Goal: Task Accomplishment & Management: Manage account settings

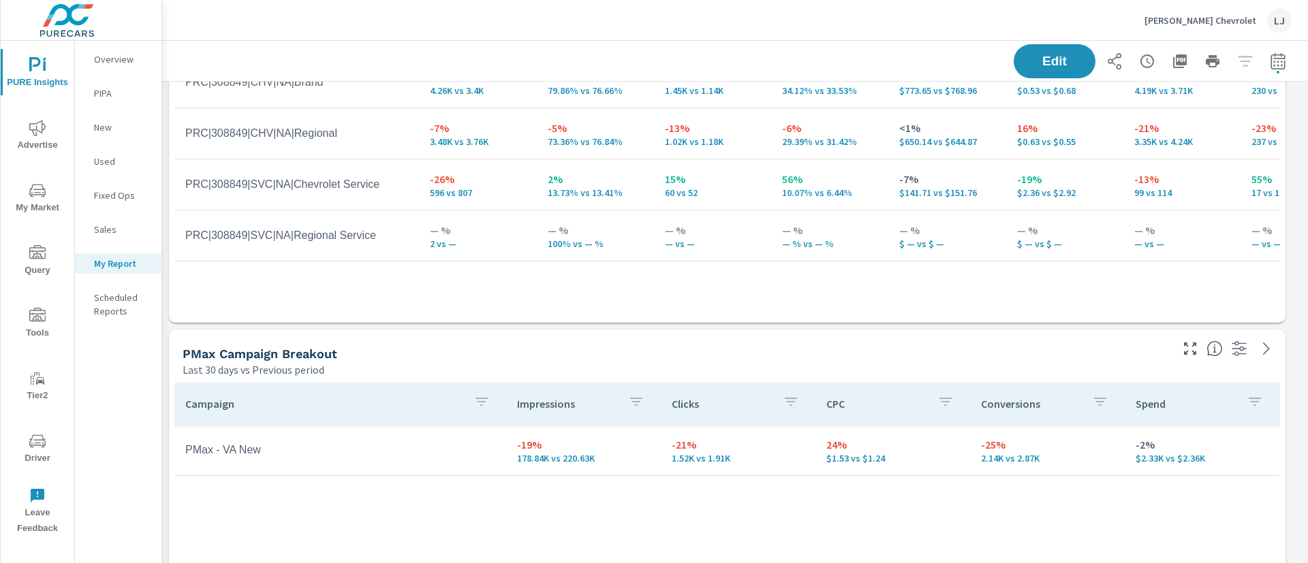
scroll to position [817, 0]
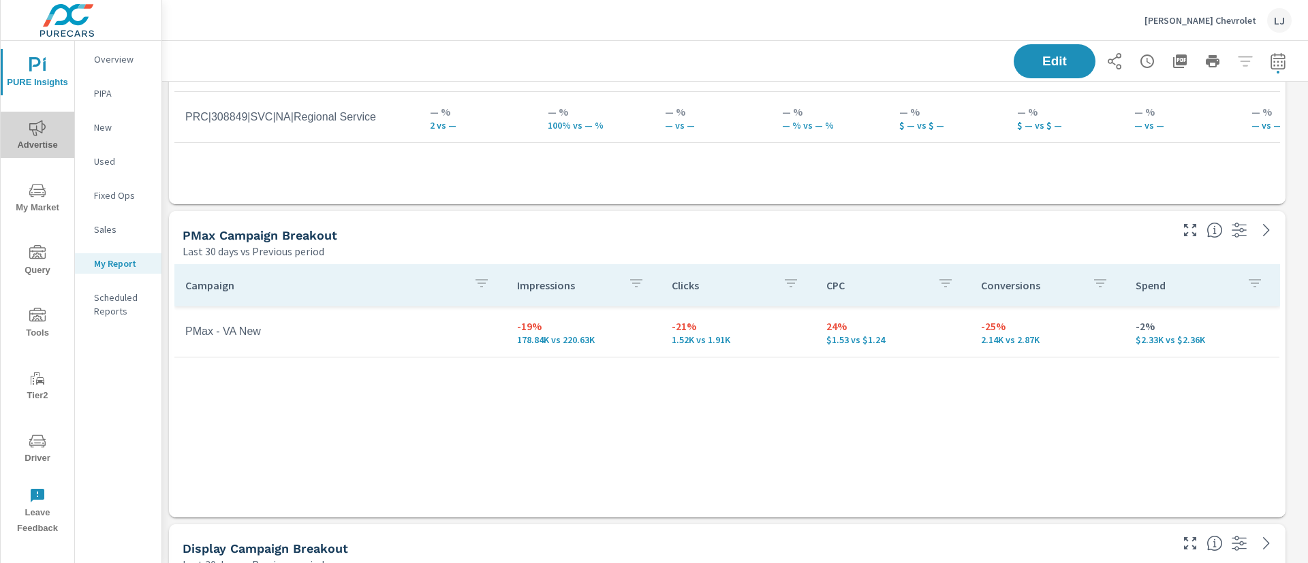
click at [37, 123] on icon "nav menu" at bounding box center [37, 128] width 16 height 16
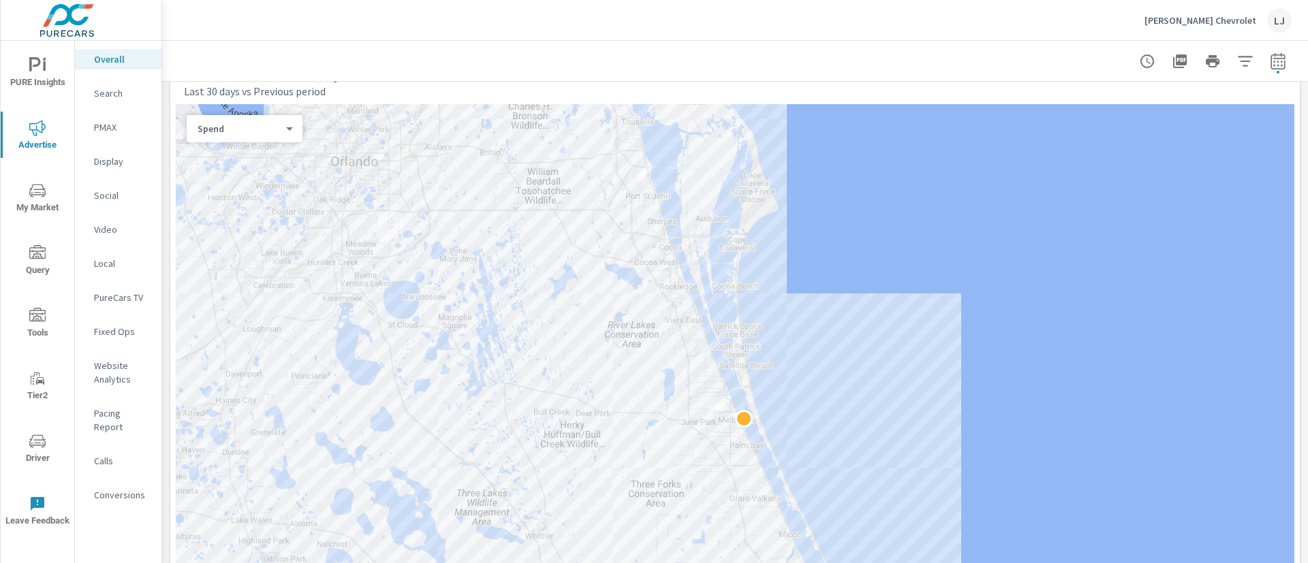
scroll to position [643, 0]
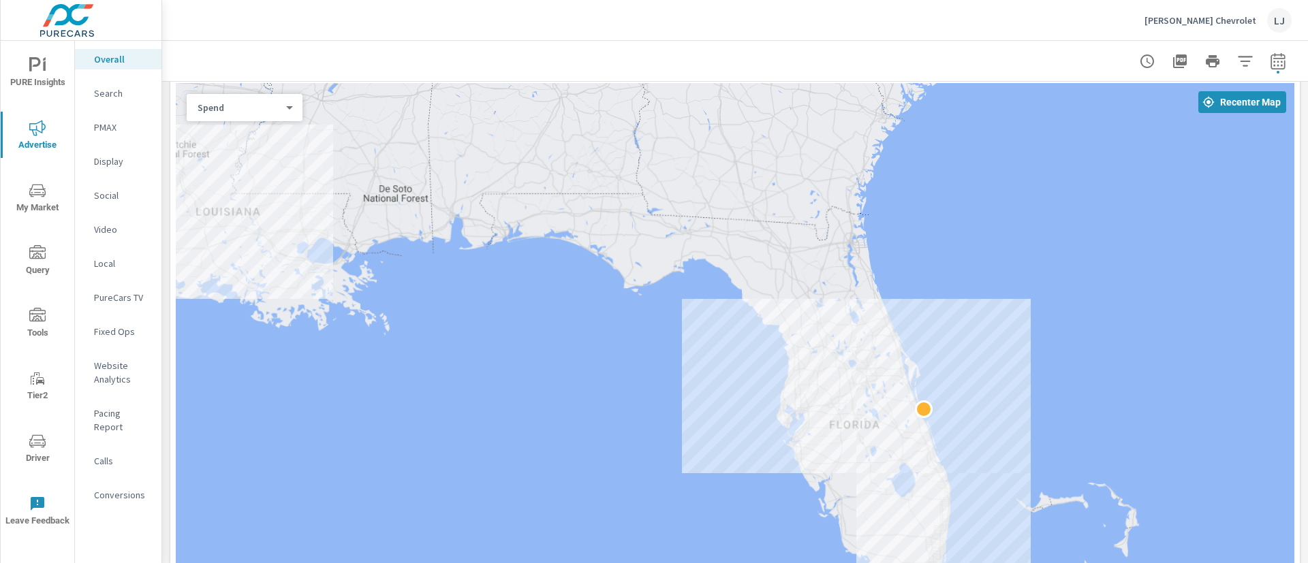
drag, startPoint x: 933, startPoint y: 307, endPoint x: 948, endPoint y: 341, distance: 37.2
click at [948, 341] on div at bounding box center [735, 389] width 1118 height 612
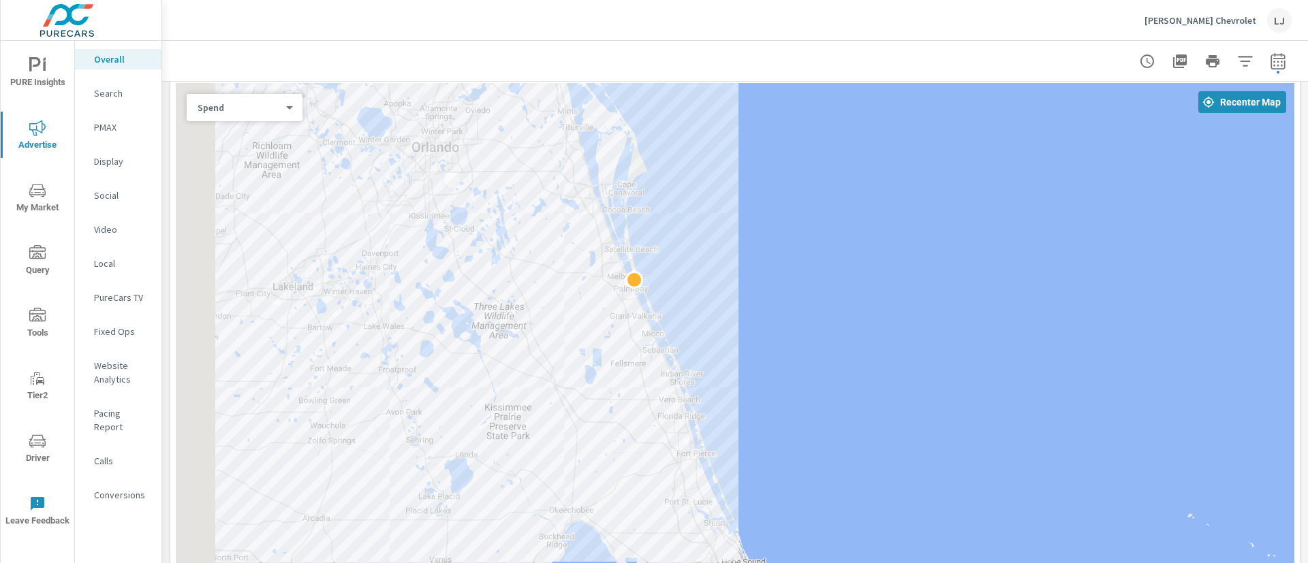
drag, startPoint x: 696, startPoint y: 422, endPoint x: 978, endPoint y: 230, distance: 341.2
click at [978, 227] on div at bounding box center [735, 389] width 1118 height 612
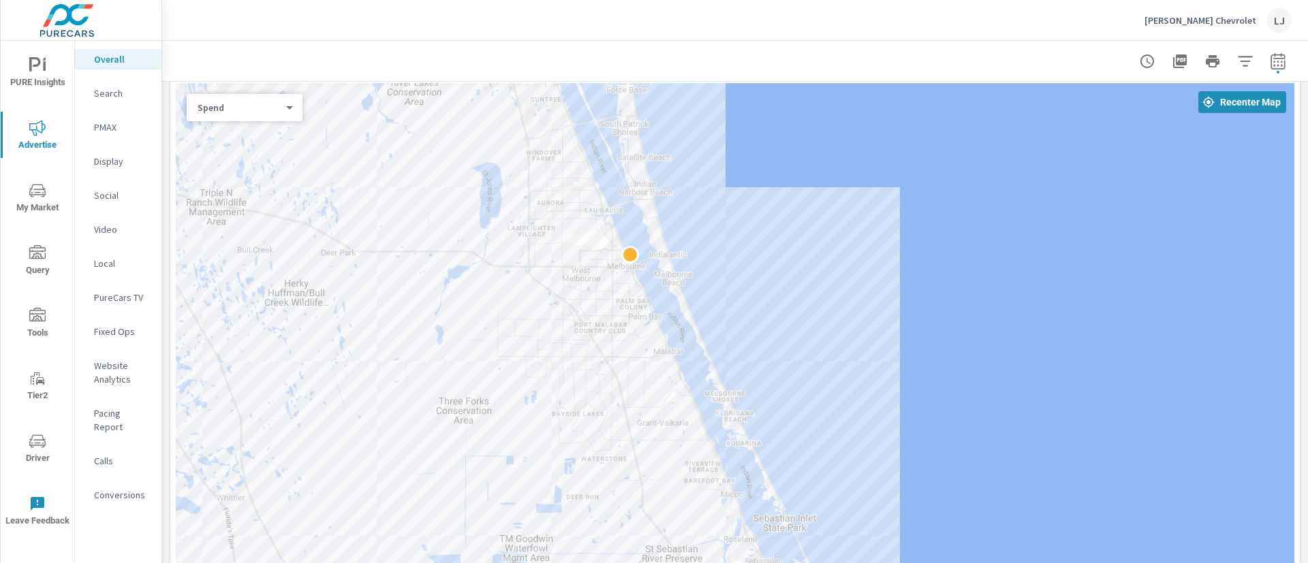
drag, startPoint x: 664, startPoint y: 288, endPoint x: 1307, endPoint y: 366, distance: 647.7
click at [1307, 366] on div "Overall Performance [PERSON_NAME] Chevrolet Report date range: [DATE] - [DATE] …" at bounding box center [735, 302] width 1146 height 522
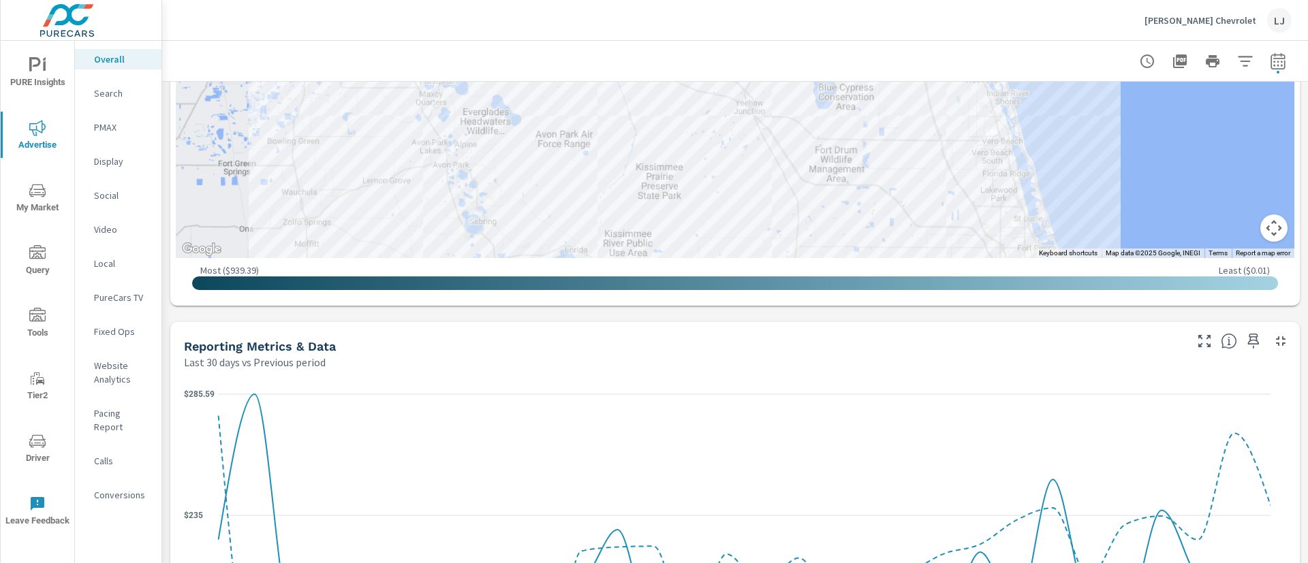
scroll to position [1077, 0]
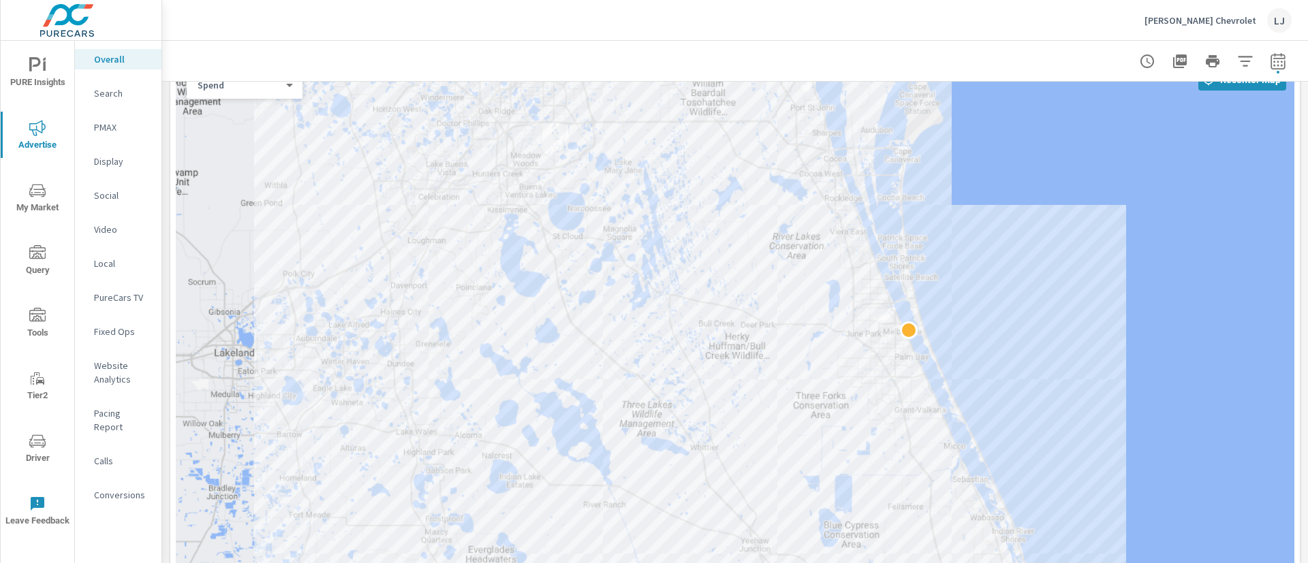
scroll to position [676, 0]
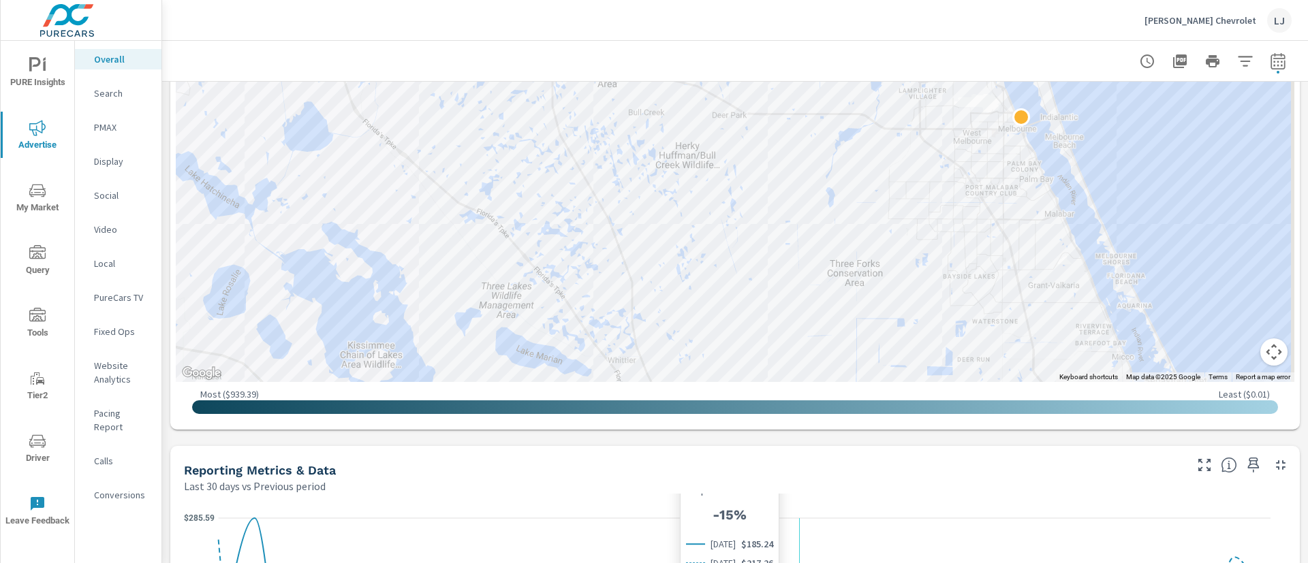
scroll to position [894, 0]
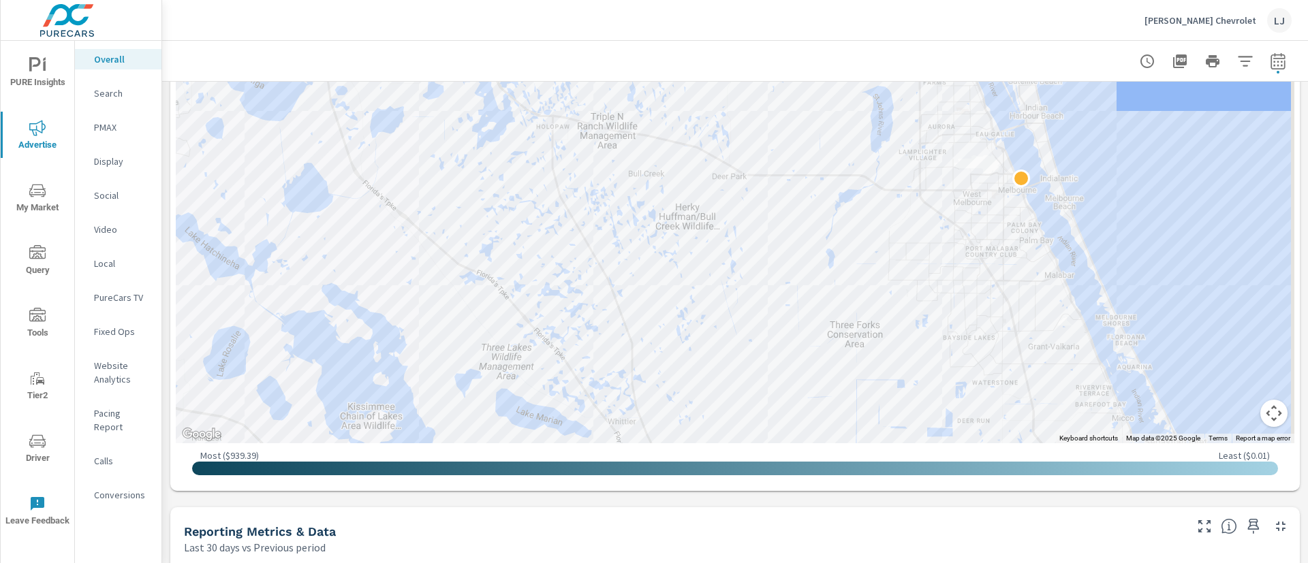
click at [40, 60] on icon "nav menu" at bounding box center [35, 64] width 12 height 14
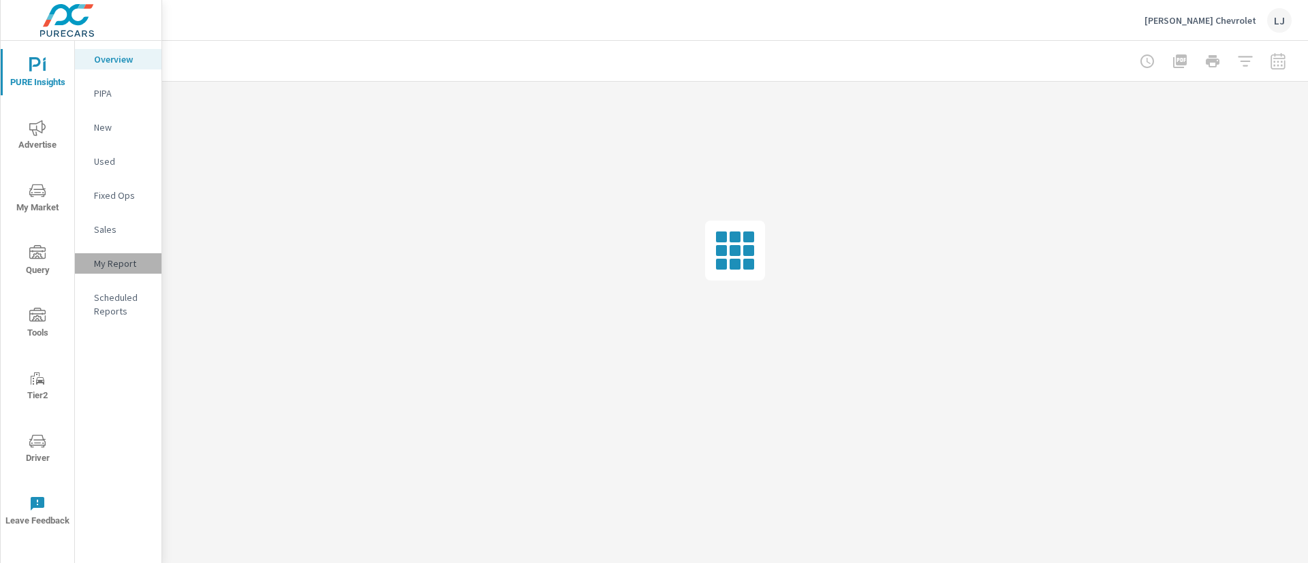
click at [118, 265] on p "My Report" at bounding box center [122, 264] width 57 height 14
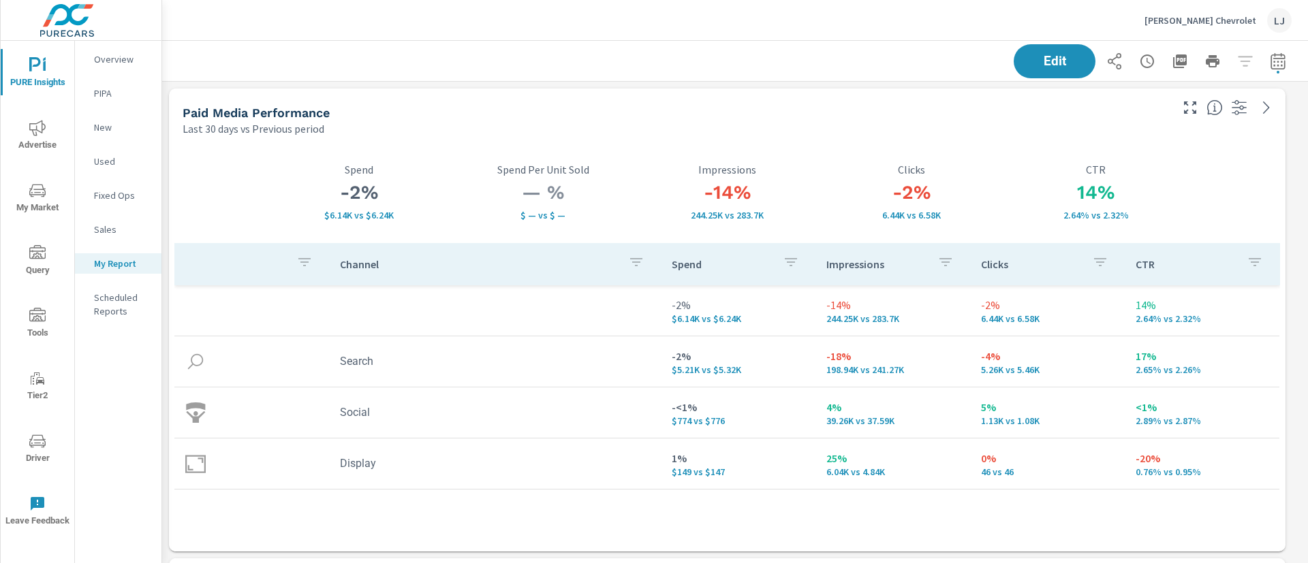
scroll to position [3642, 1162]
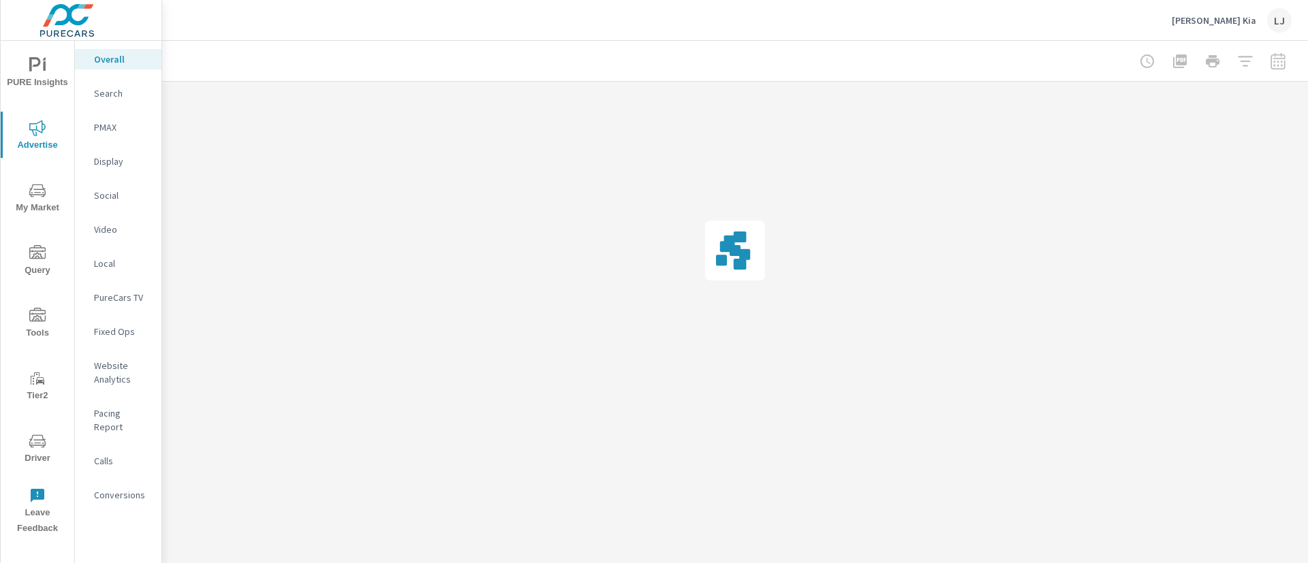
click at [48, 46] on div "PURE Insights Advertise My Market Query Tools Tier2 Driver Leave Feedback" at bounding box center [38, 291] width 74 height 501
click at [40, 74] on span "PURE Insights" at bounding box center [37, 73] width 65 height 33
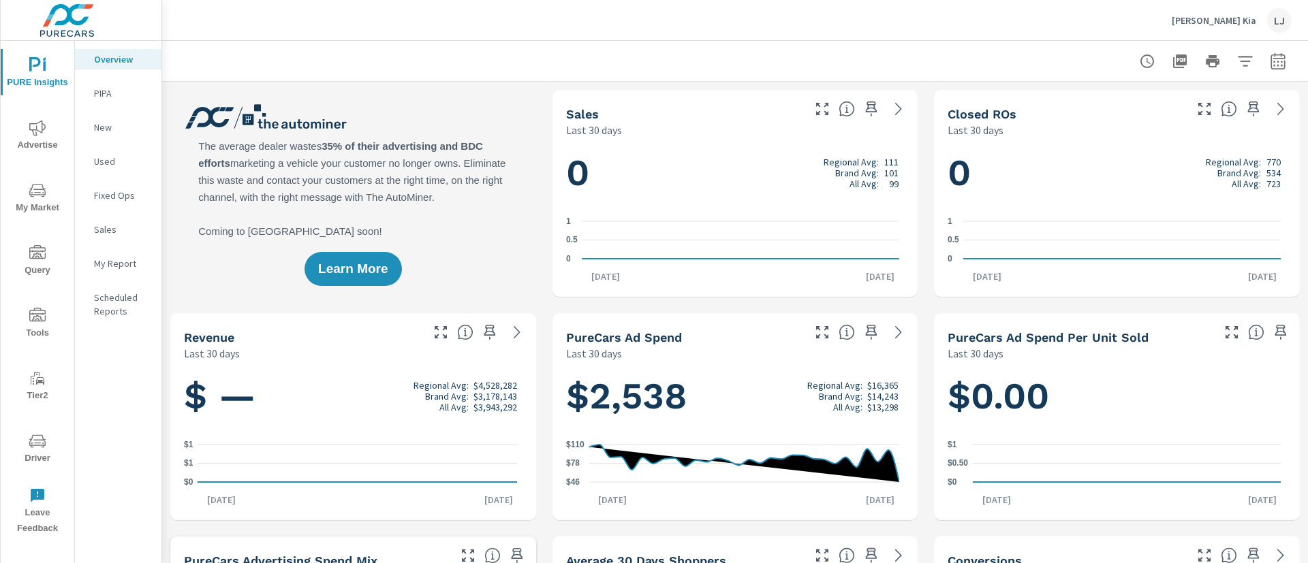
click at [119, 255] on div "My Report" at bounding box center [118, 263] width 87 height 20
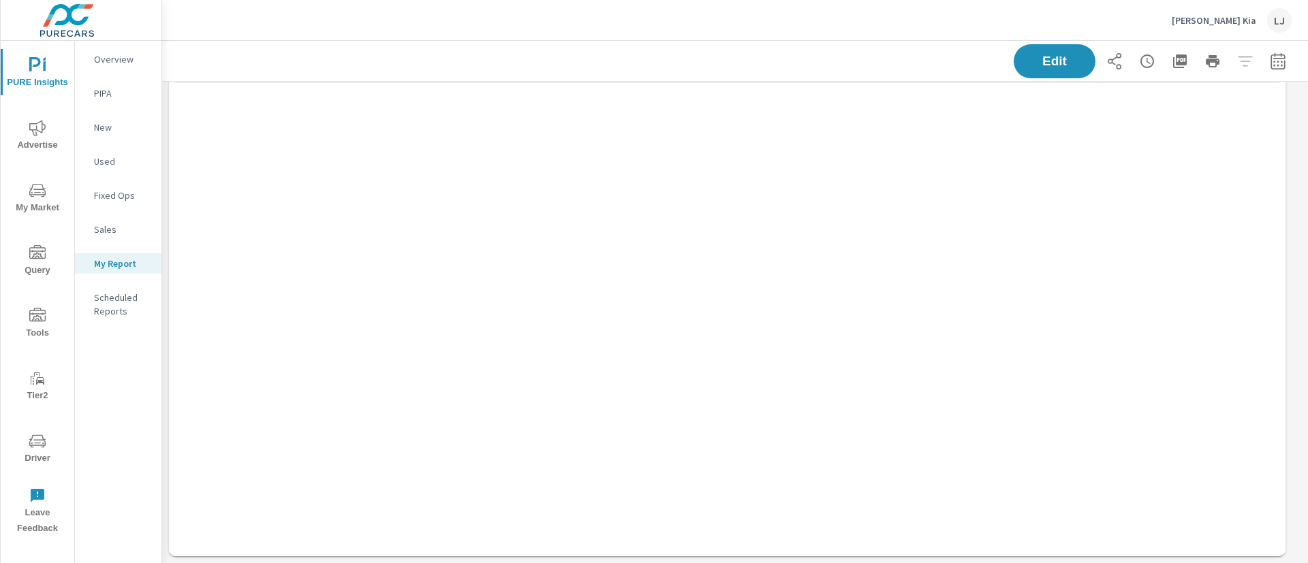
scroll to position [370, 0]
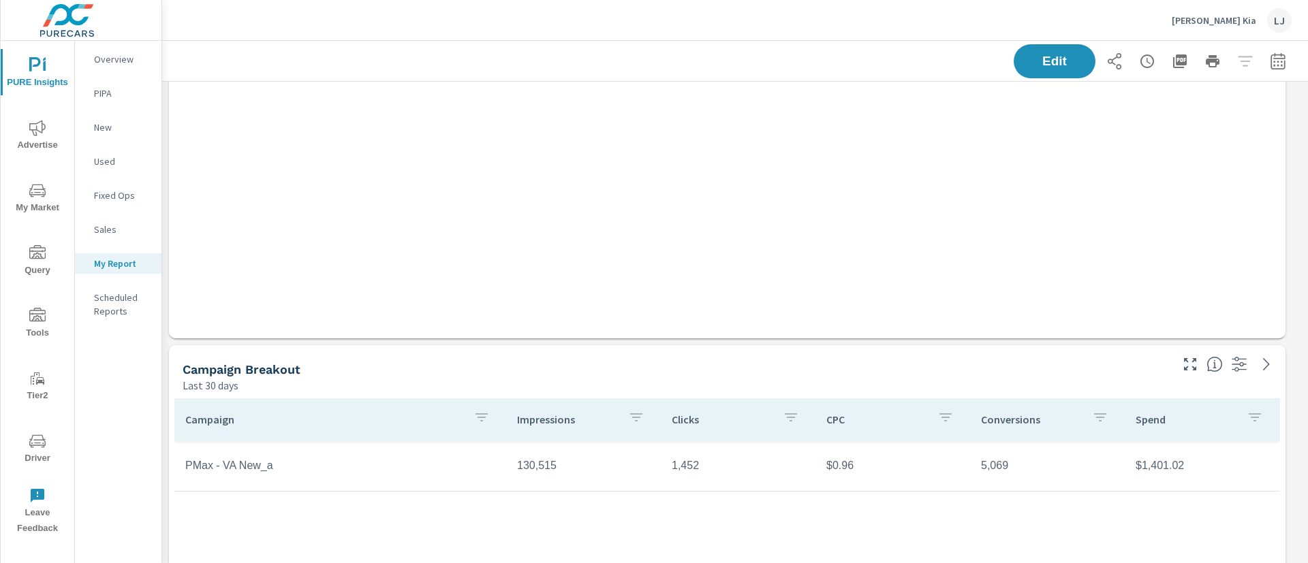
click at [1041, 42] on div "Edit" at bounding box center [734, 61] width 1113 height 40
click at [1042, 54] on span "Edit" at bounding box center [1054, 60] width 56 height 13
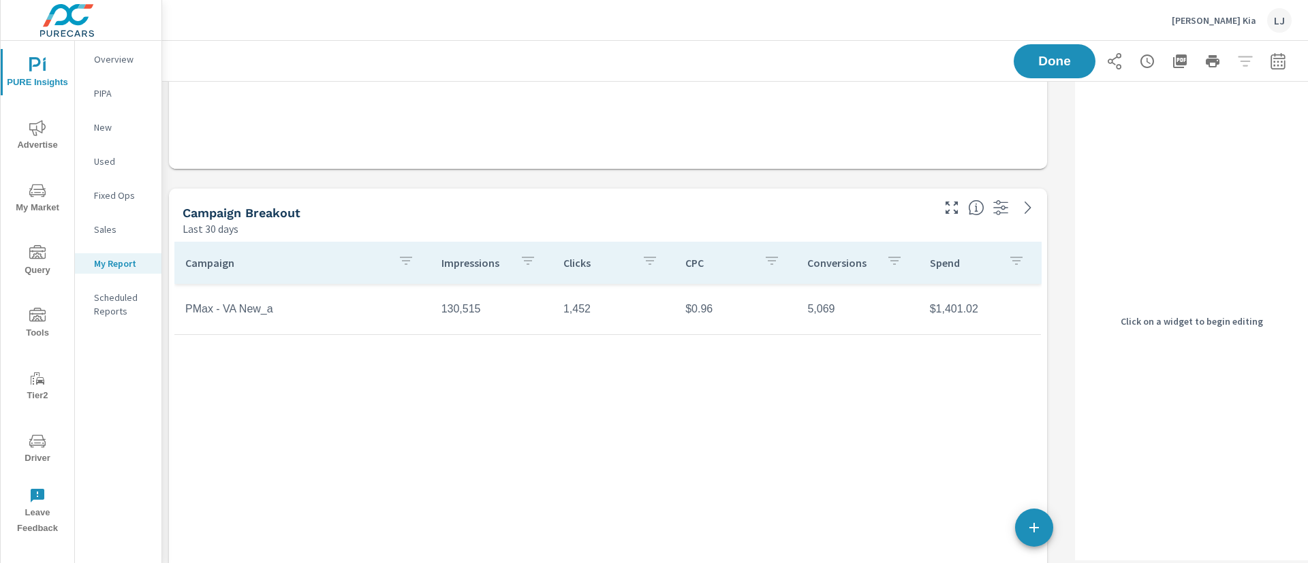
scroll to position [7, 7]
drag, startPoint x: 1048, startPoint y: 333, endPoint x: 1068, endPoint y: 176, distance: 158.0
click at [1068, 176] on div "Campaign Breakout Last 30 days Campaign Impressions Impression Share Clicks CTR…" at bounding box center [735, 263] width 1146 height 1103
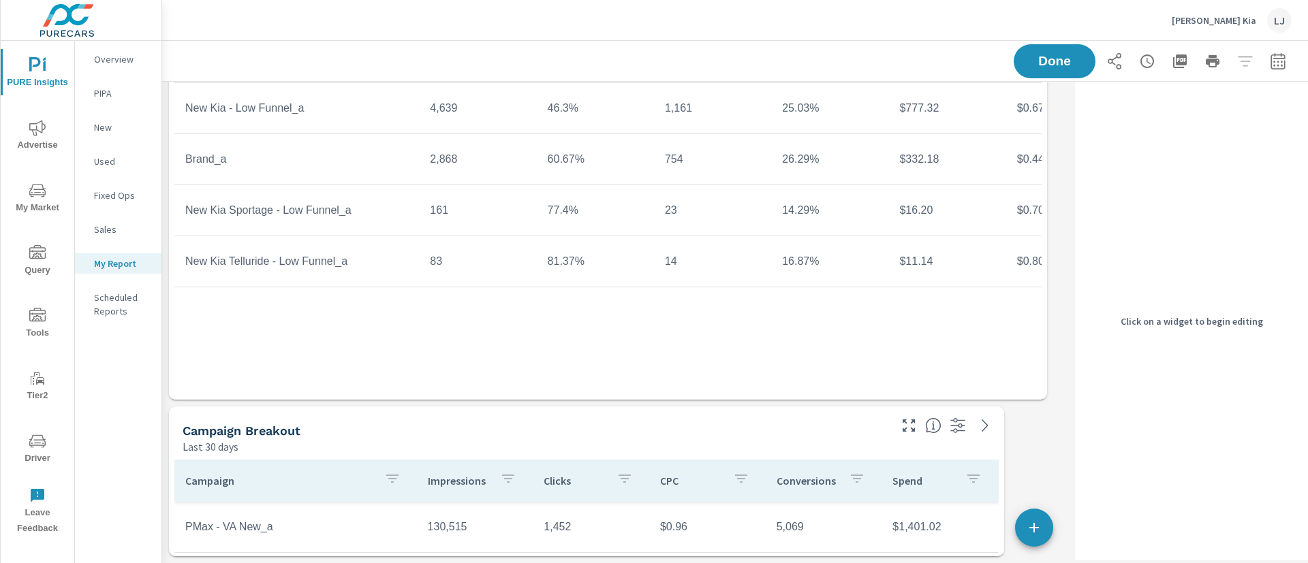
scroll to position [152, 0]
drag, startPoint x: 1043, startPoint y: 557, endPoint x: 990, endPoint y: 561, distance: 54.0
click at [990, 561] on div "Campaign Breakout Last 30 days Campaign Impressions Impression Share Clicks CTR…" at bounding box center [615, 246] width 907 height 633
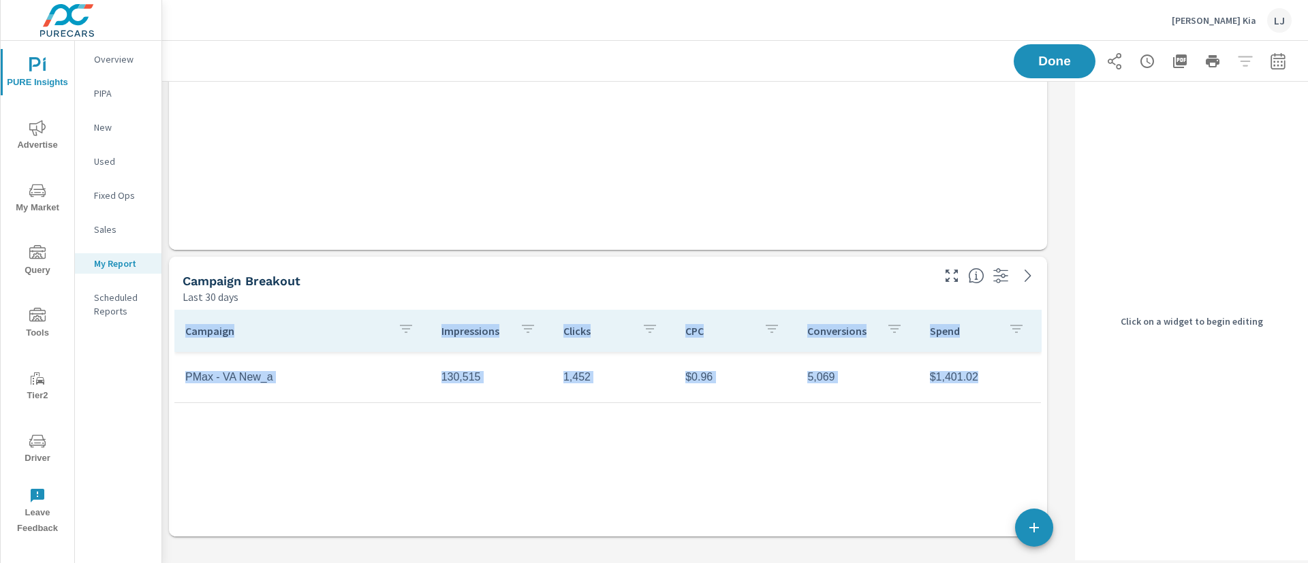
scroll to position [309, 0]
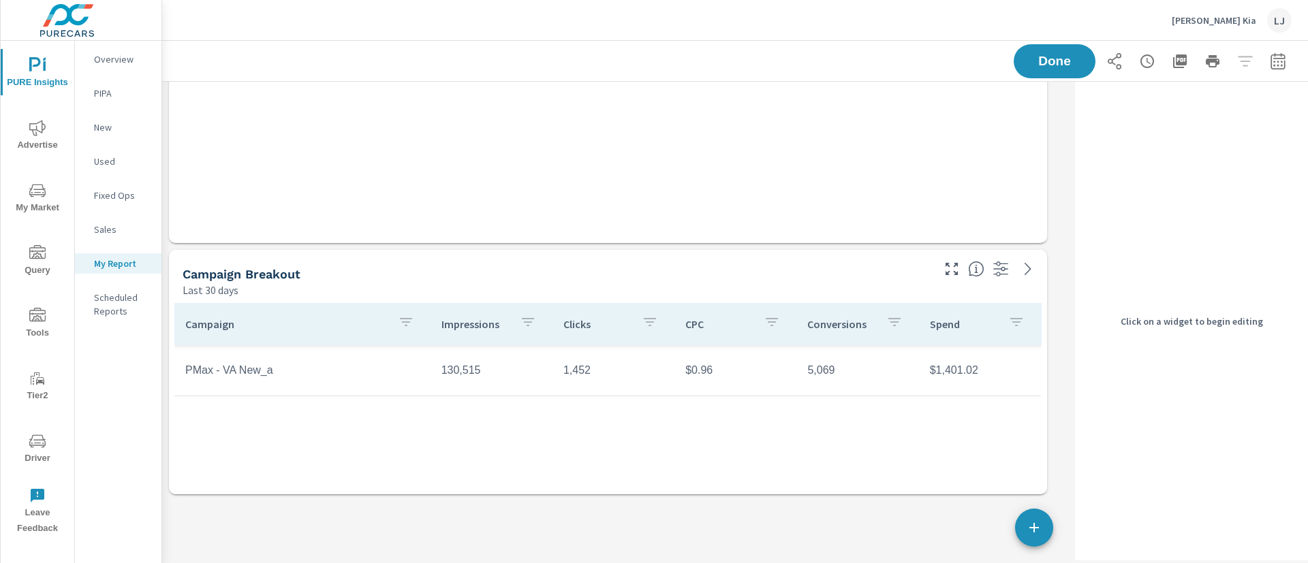
drag, startPoint x: 972, startPoint y: 556, endPoint x: 1072, endPoint y: 494, distance: 117.8
click at [1072, 494] on div "Campaign Breakout Last 30 days Campaign Breakout Last 30 days Campaign Impressi…" at bounding box center [735, 168] width 1146 height 790
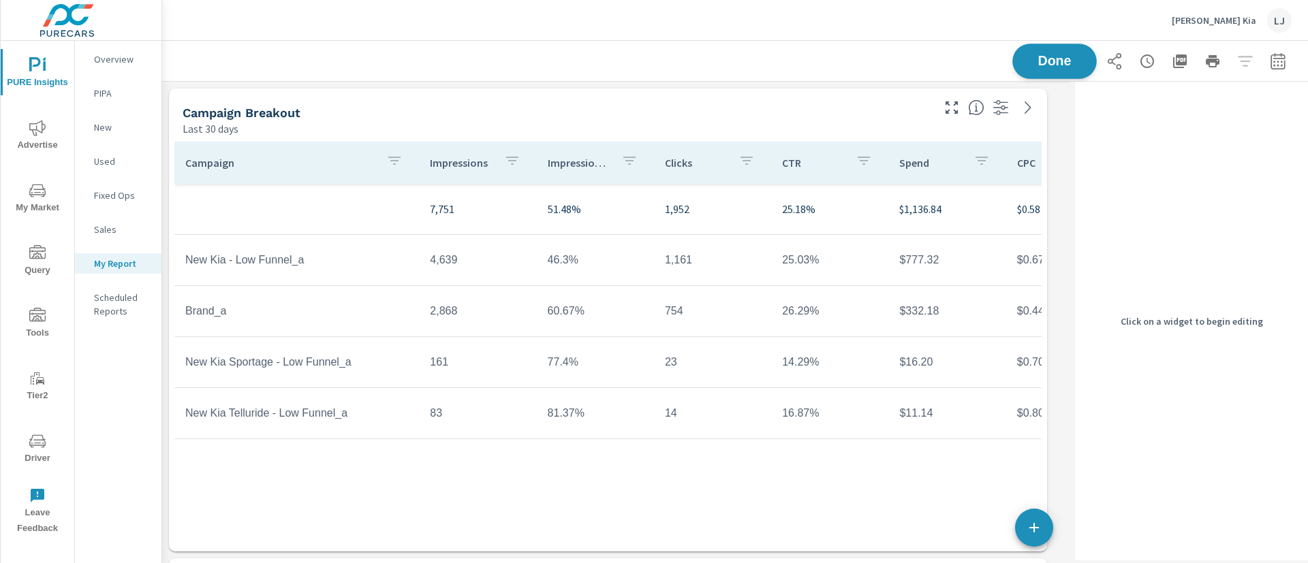
scroll to position [822, 924]
click at [1053, 54] on span "Done" at bounding box center [1054, 60] width 56 height 13
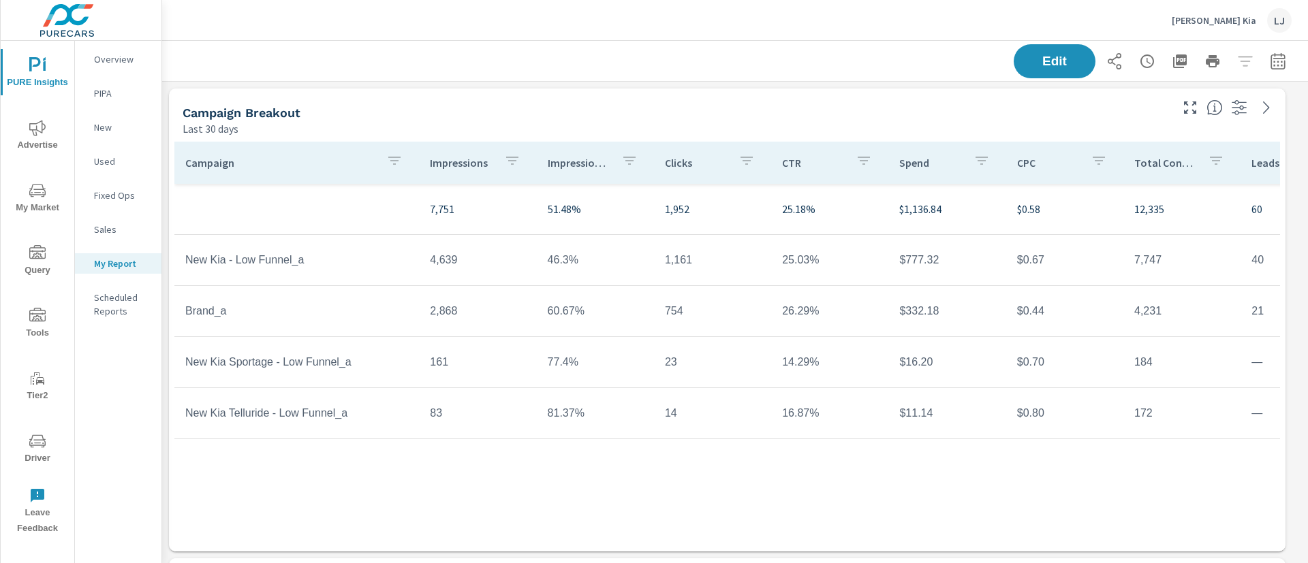
scroll to position [822, 1162]
click at [1173, 56] on icon "button" at bounding box center [1180, 61] width 14 height 14
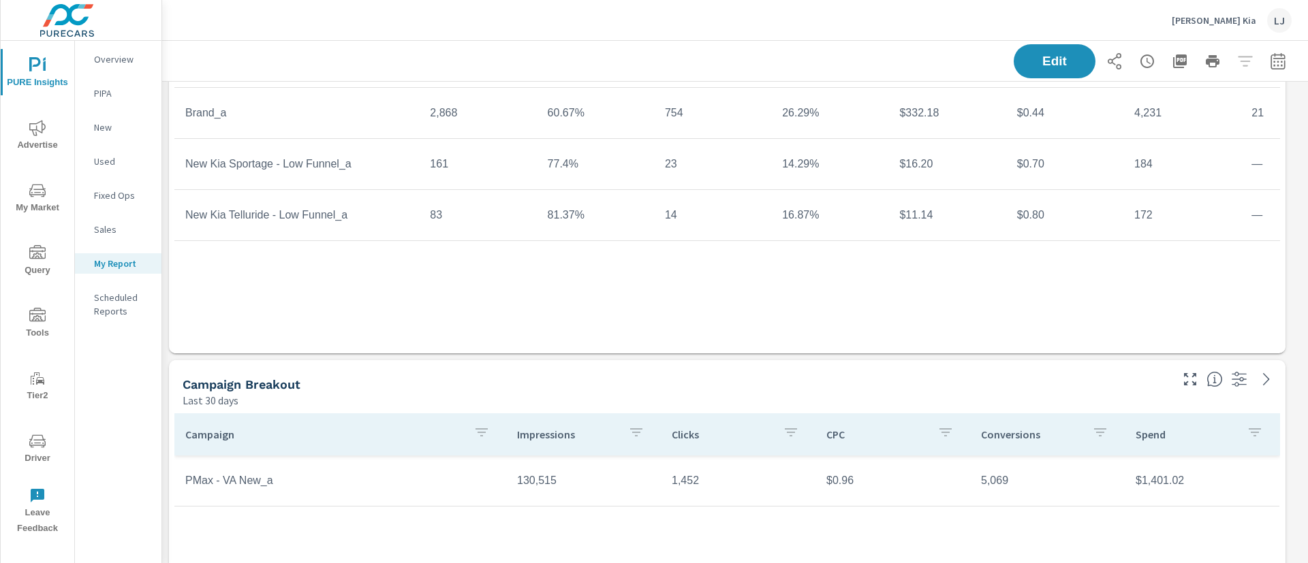
scroll to position [307, 0]
